Goal: Task Accomplishment & Management: Manage account settings

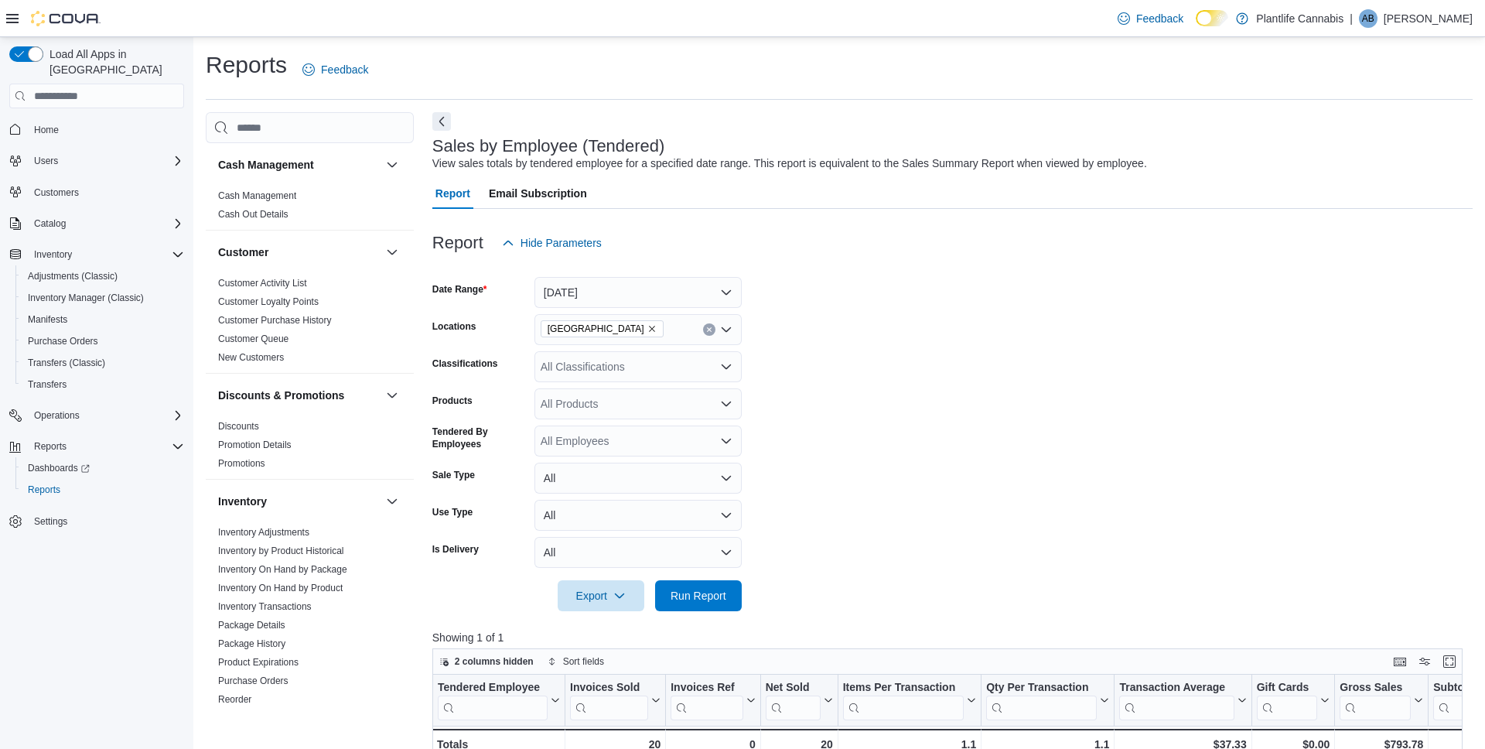
scroll to position [236, 0]
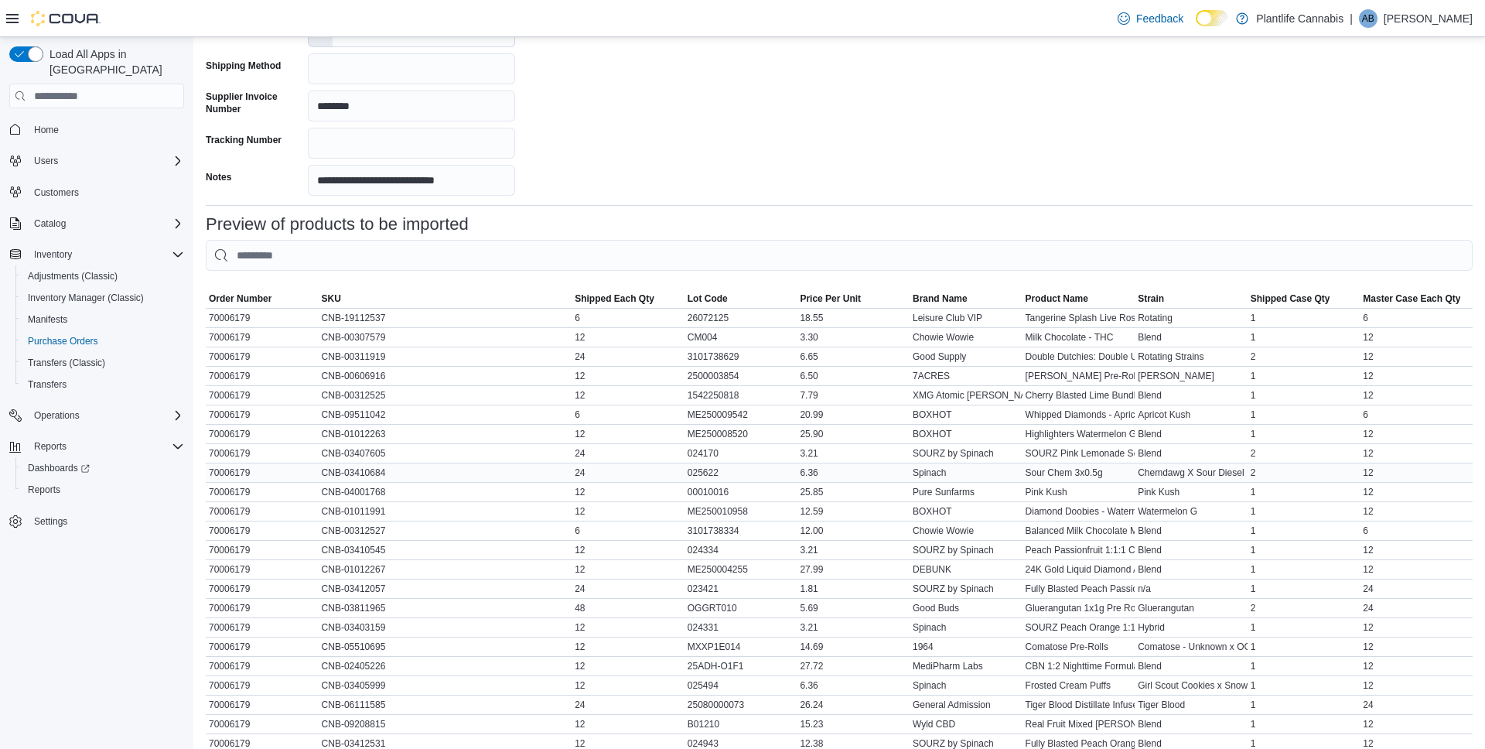
scroll to position [539, 0]
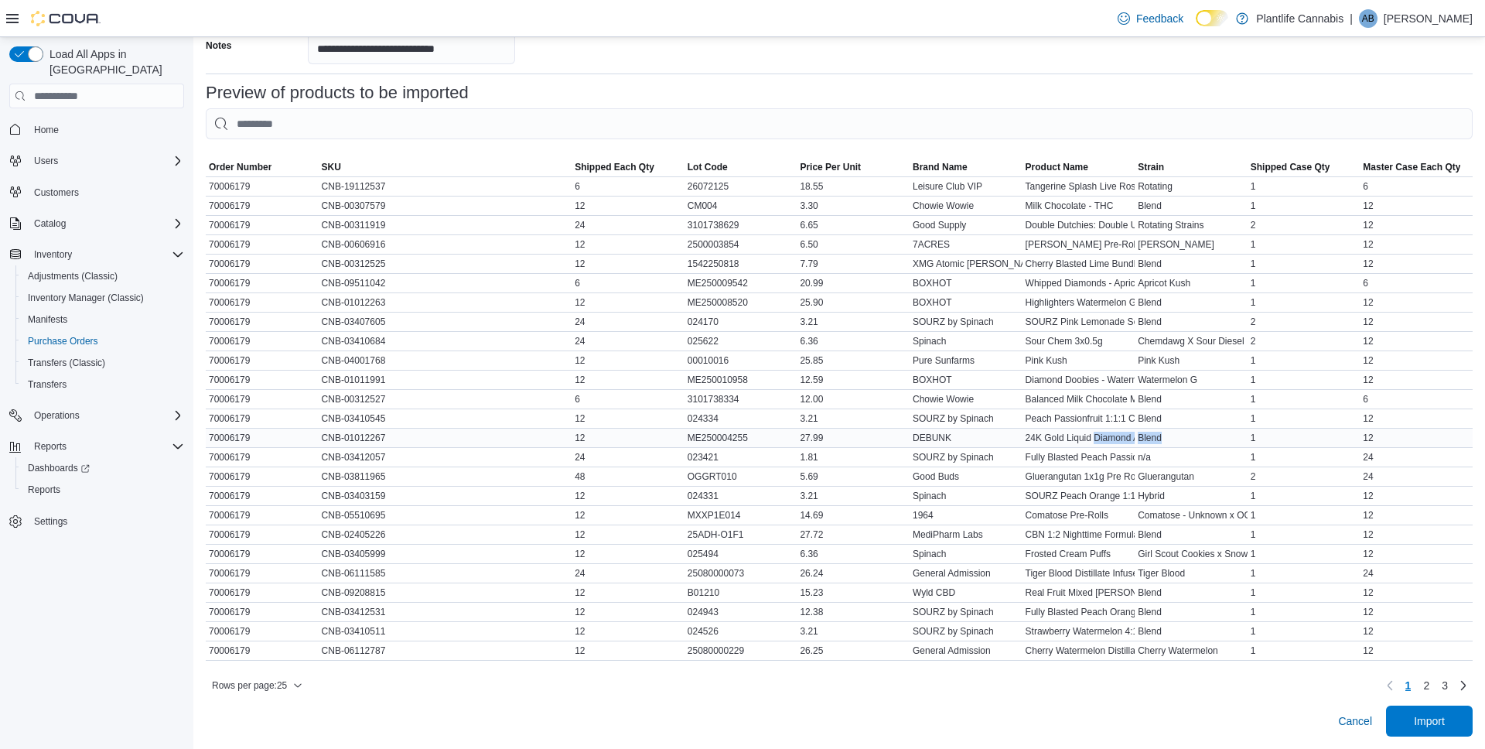
drag, startPoint x: 1101, startPoint y: 436, endPoint x: 1229, endPoint y: 434, distance: 127.7
click at [1229, 434] on tr "Order Number 70006179 SKU CNB-01012267 Shipped Each Qty 12 Lot Code ME250004255…" at bounding box center [839, 438] width 1267 height 19
click at [1229, 436] on div "Blend" at bounding box center [1191, 438] width 113 height 19
click at [1428, 713] on span "Import" at bounding box center [1430, 720] width 68 height 31
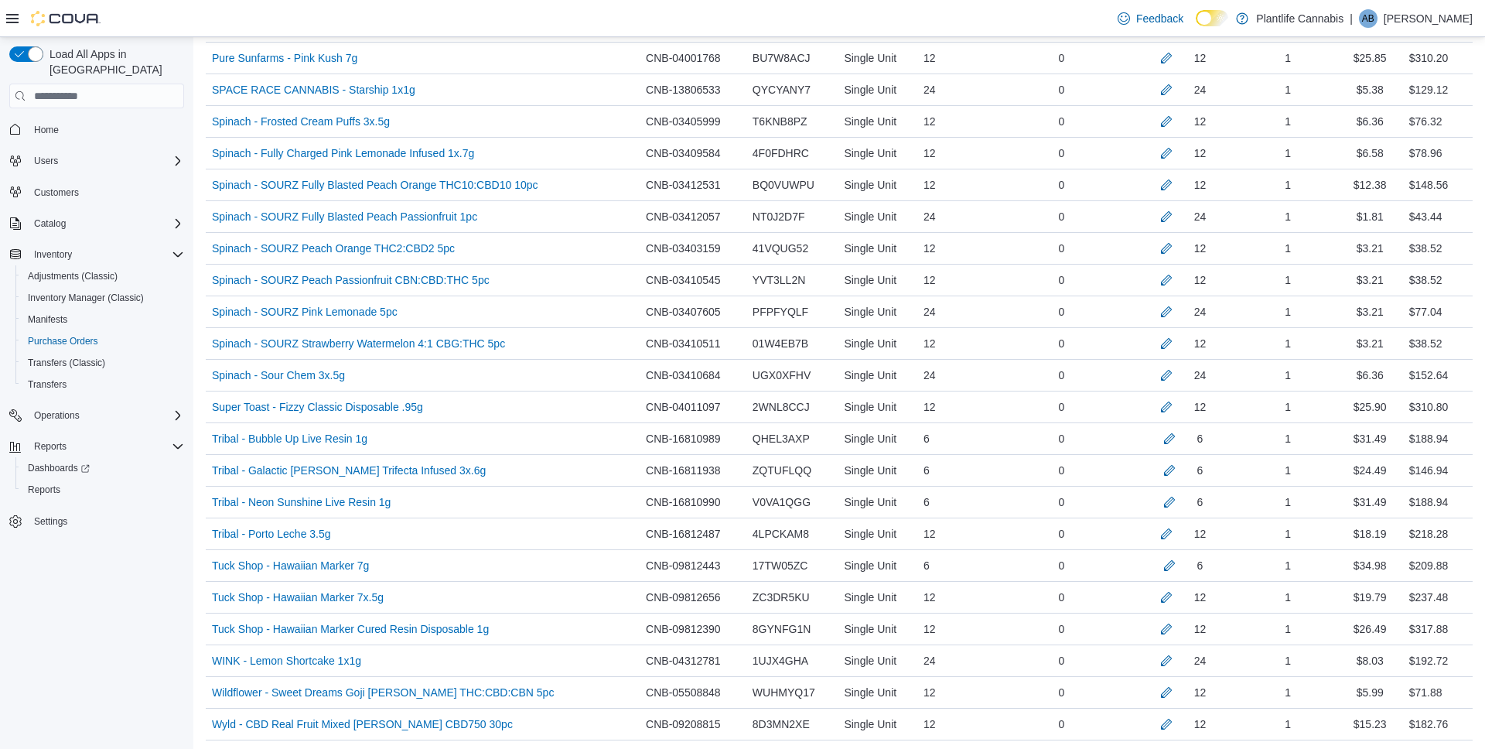
scroll to position [2244, 0]
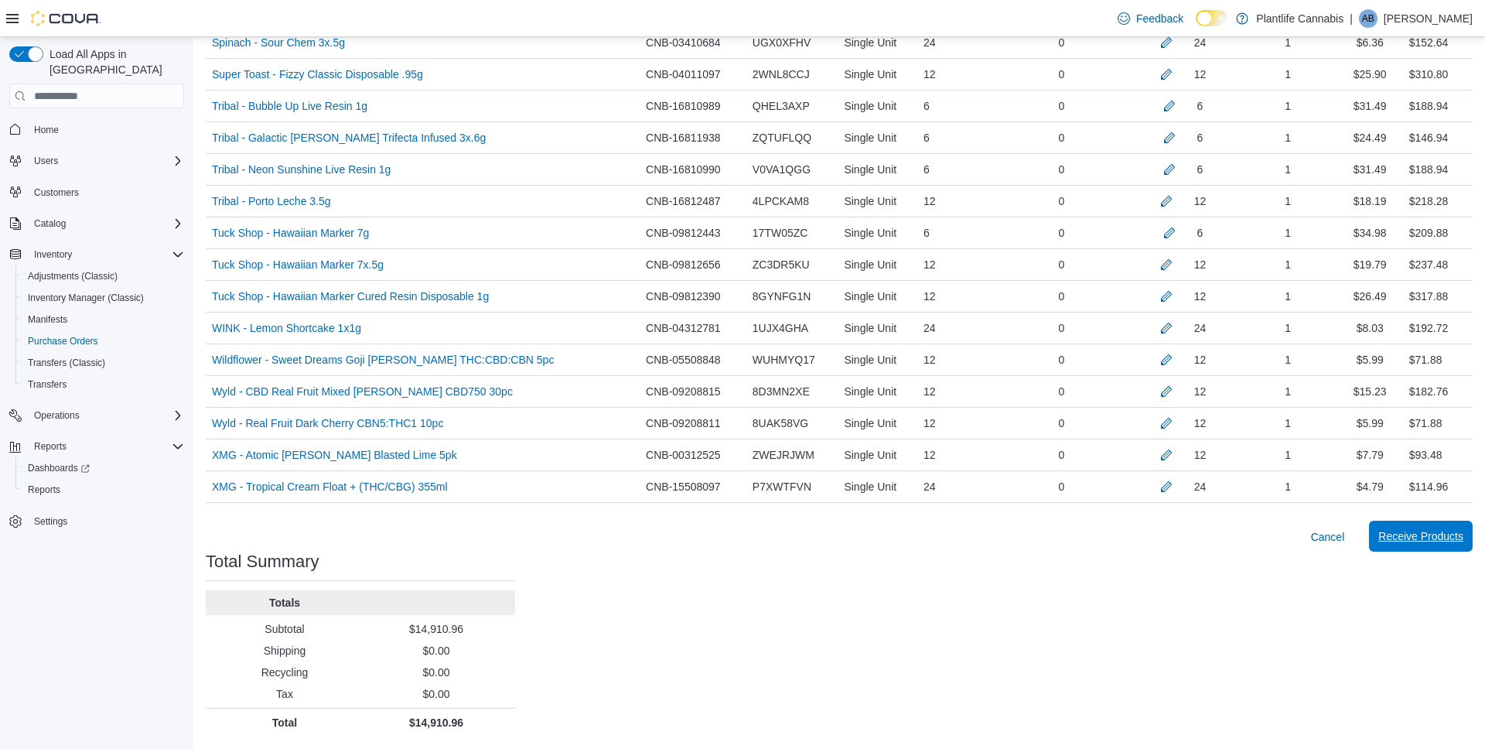
click at [1408, 537] on span "Receive Products" at bounding box center [1421, 535] width 85 height 15
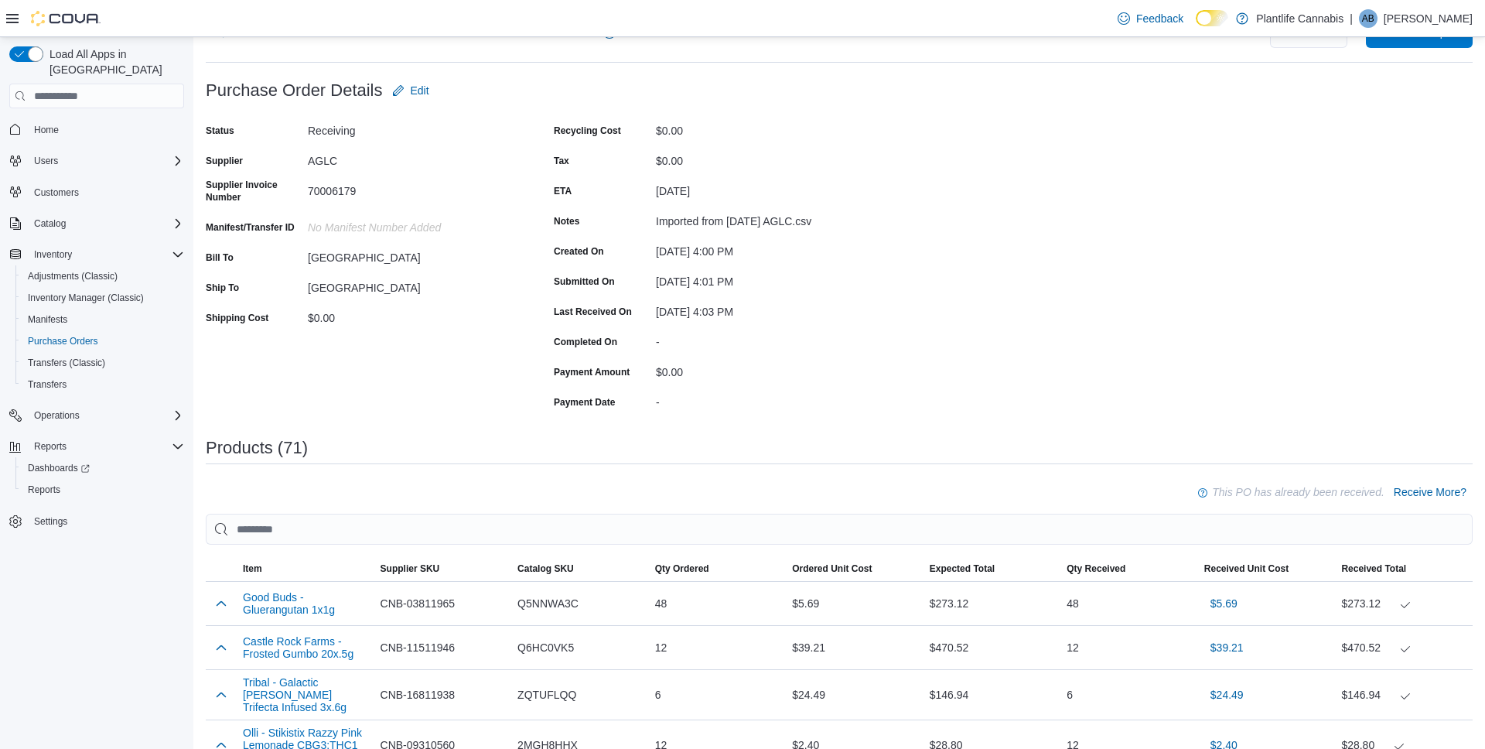
scroll to position [31, 0]
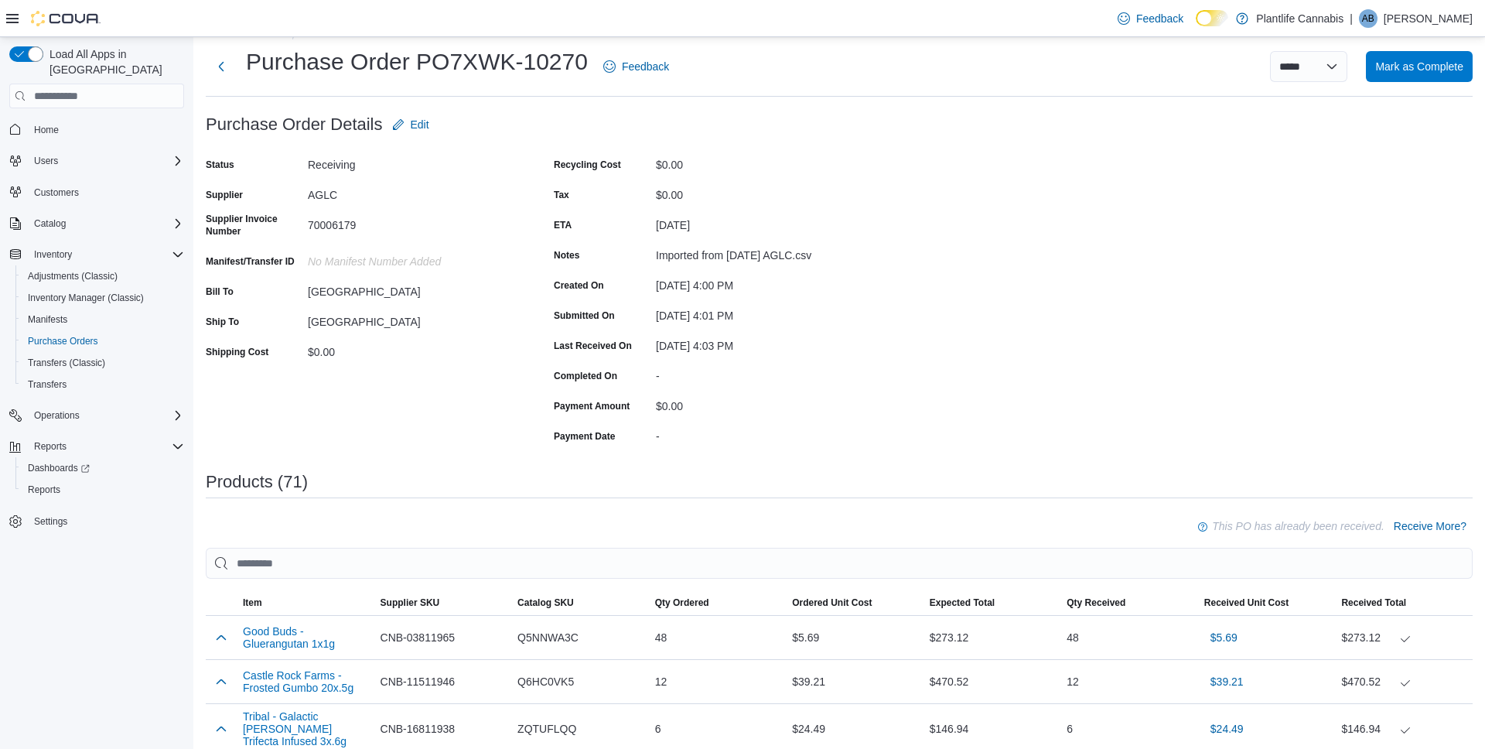
click at [1402, 43] on ol "Purchase Orders PO7XWK-10270" at bounding box center [839, 34] width 1267 height 19
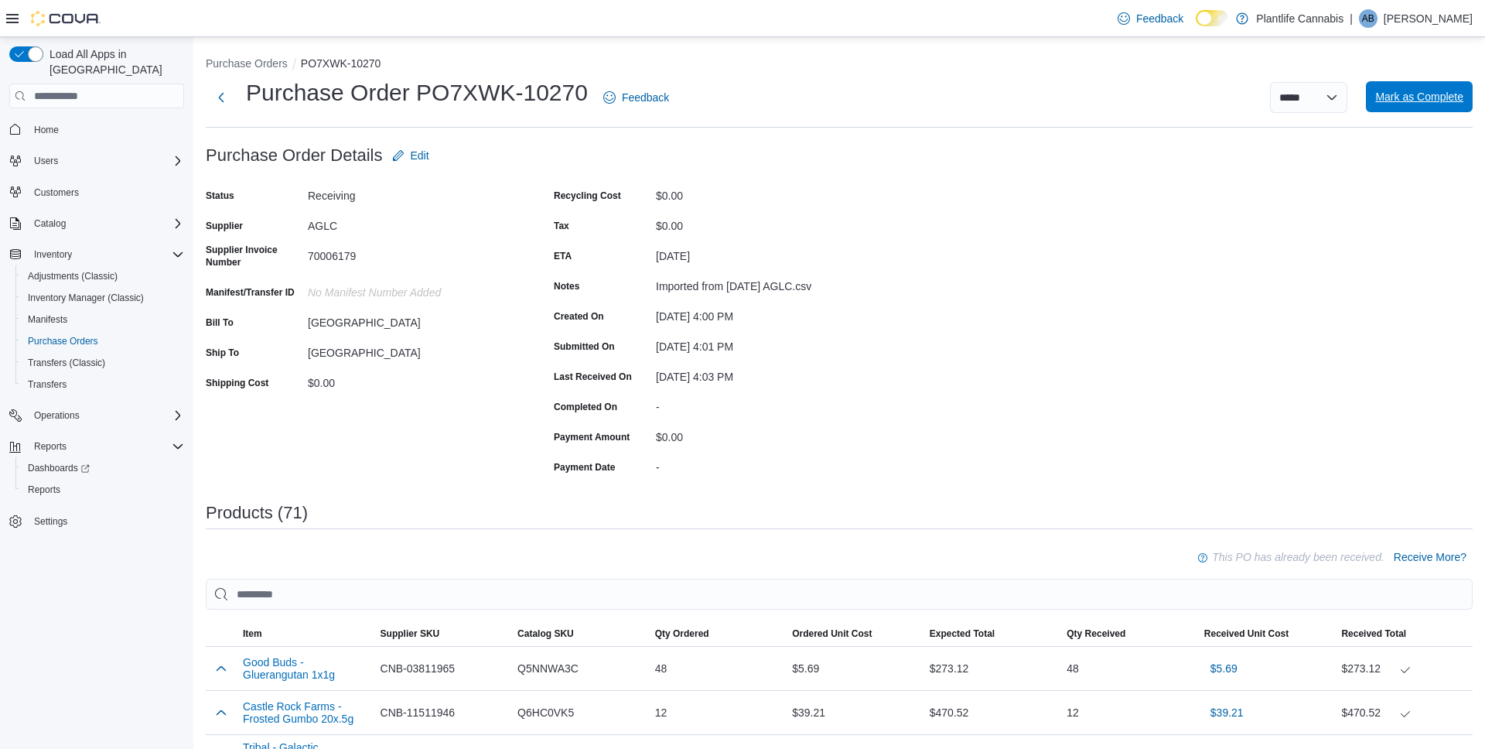
click at [1405, 96] on span "Mark as Complete" at bounding box center [1420, 96] width 88 height 15
